Goal: Task Accomplishment & Management: Manage account settings

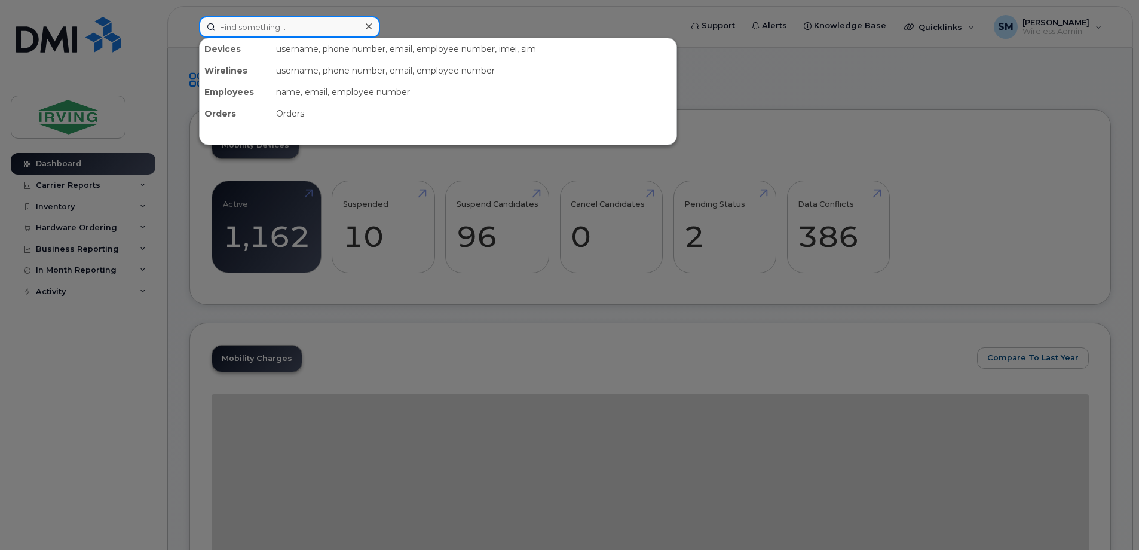
click at [274, 26] on input at bounding box center [289, 27] width 181 height 22
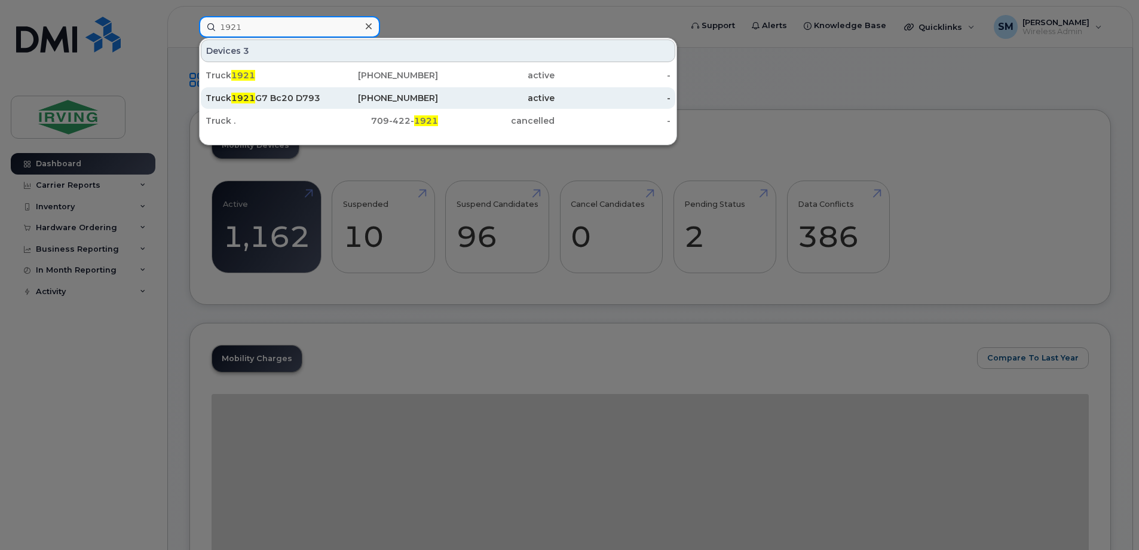
type input "1921"
click at [270, 97] on div "Truck 1921 G7 Bc20 D793 D2" at bounding box center [264, 98] width 117 height 12
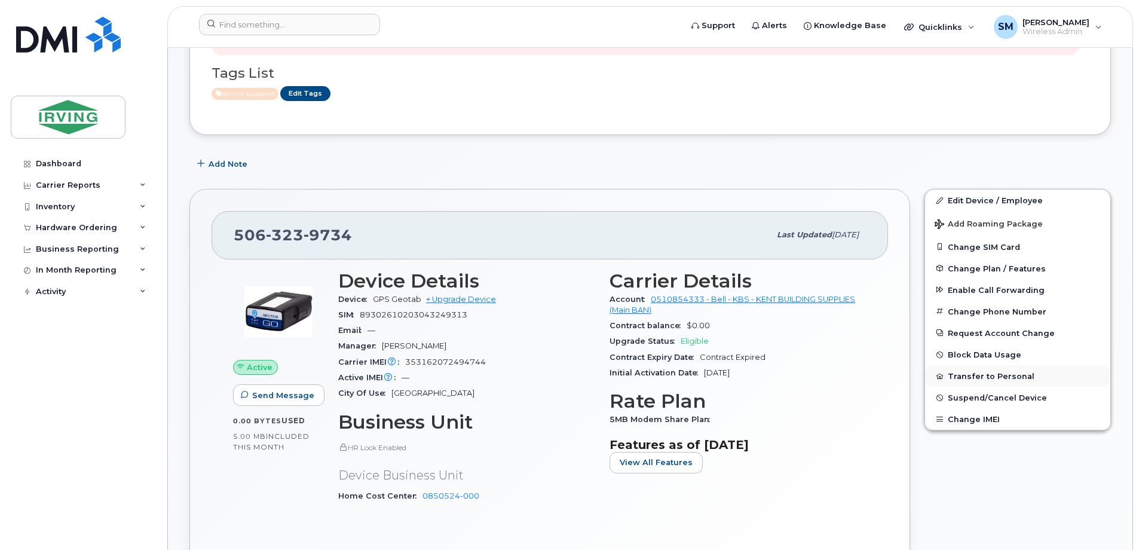
scroll to position [179, 0]
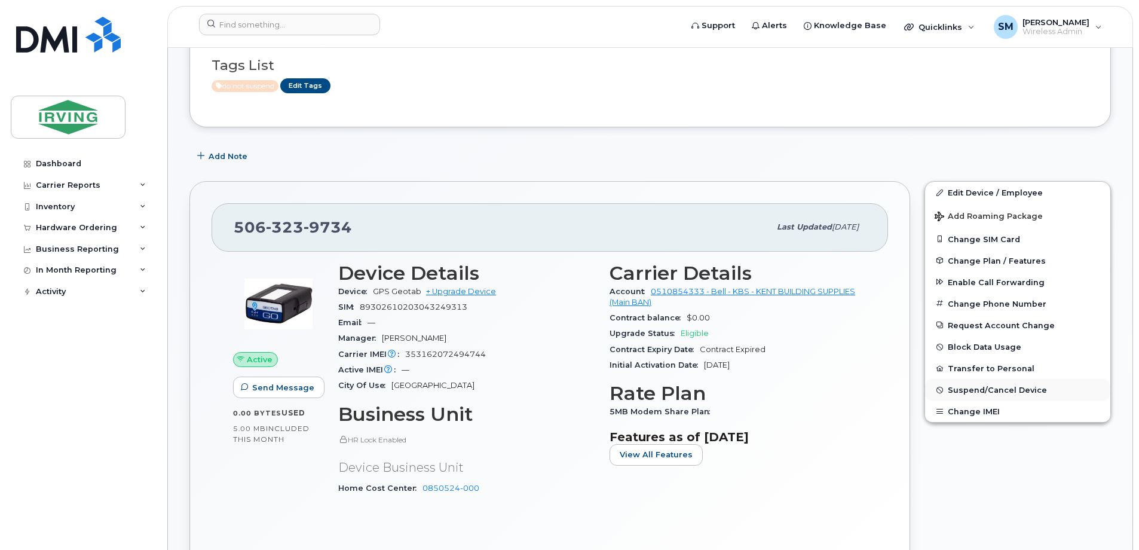
click at [1013, 389] on span "Suspend/Cancel Device" at bounding box center [997, 390] width 99 height 9
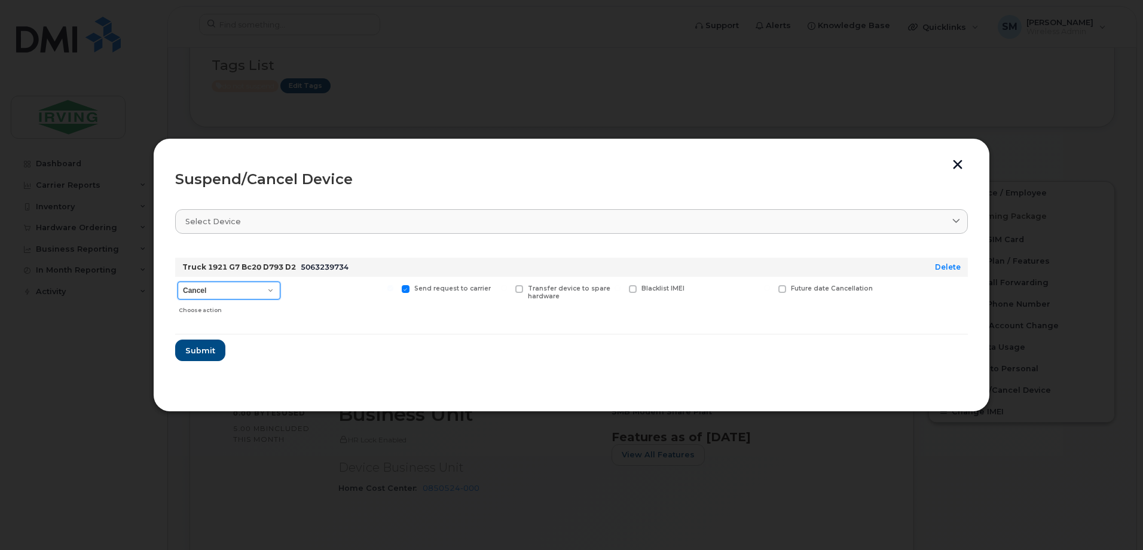
click at [212, 296] on select "Cancel Suspend - Extend Suspension Suspend - Reduced Rate Suspend - Full Rate S…" at bounding box center [229, 291] width 103 height 18
click at [178, 282] on select "Cancel Suspend - Extend Suspension Suspend - Reduced Rate Suspend - Full Rate S…" at bounding box center [229, 291] width 103 height 18
click at [207, 350] on span "Submit" at bounding box center [200, 350] width 30 height 11
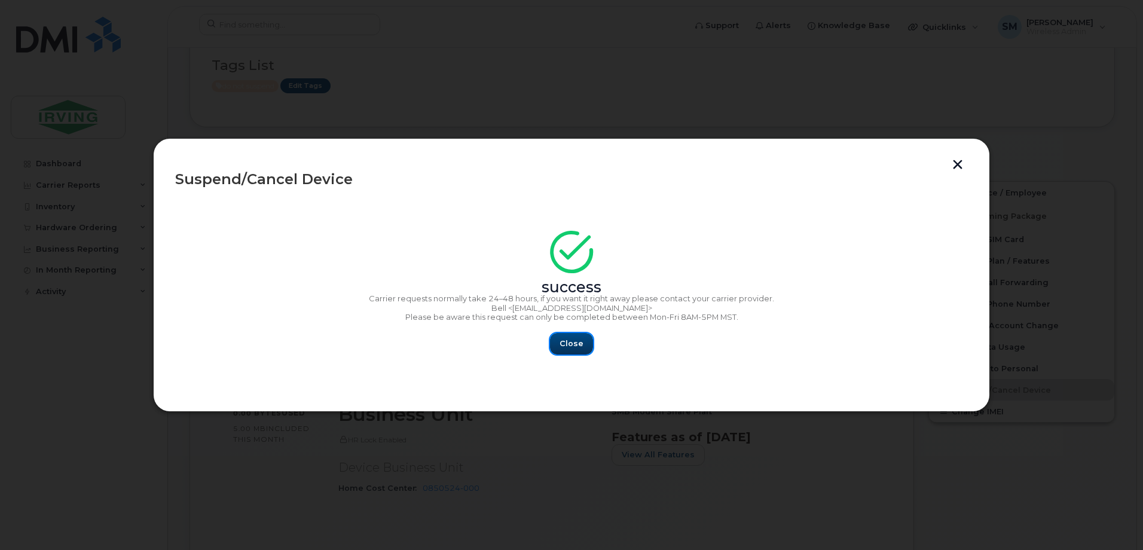
click at [572, 341] on span "Close" at bounding box center [571, 343] width 24 height 11
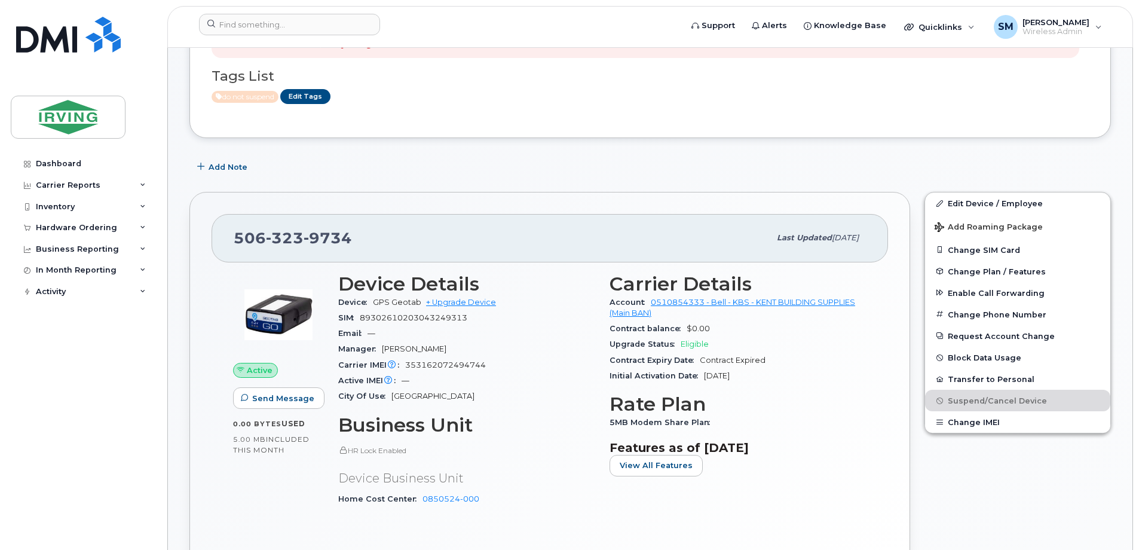
scroll to position [0, 0]
